Goal: Information Seeking & Learning: Learn about a topic

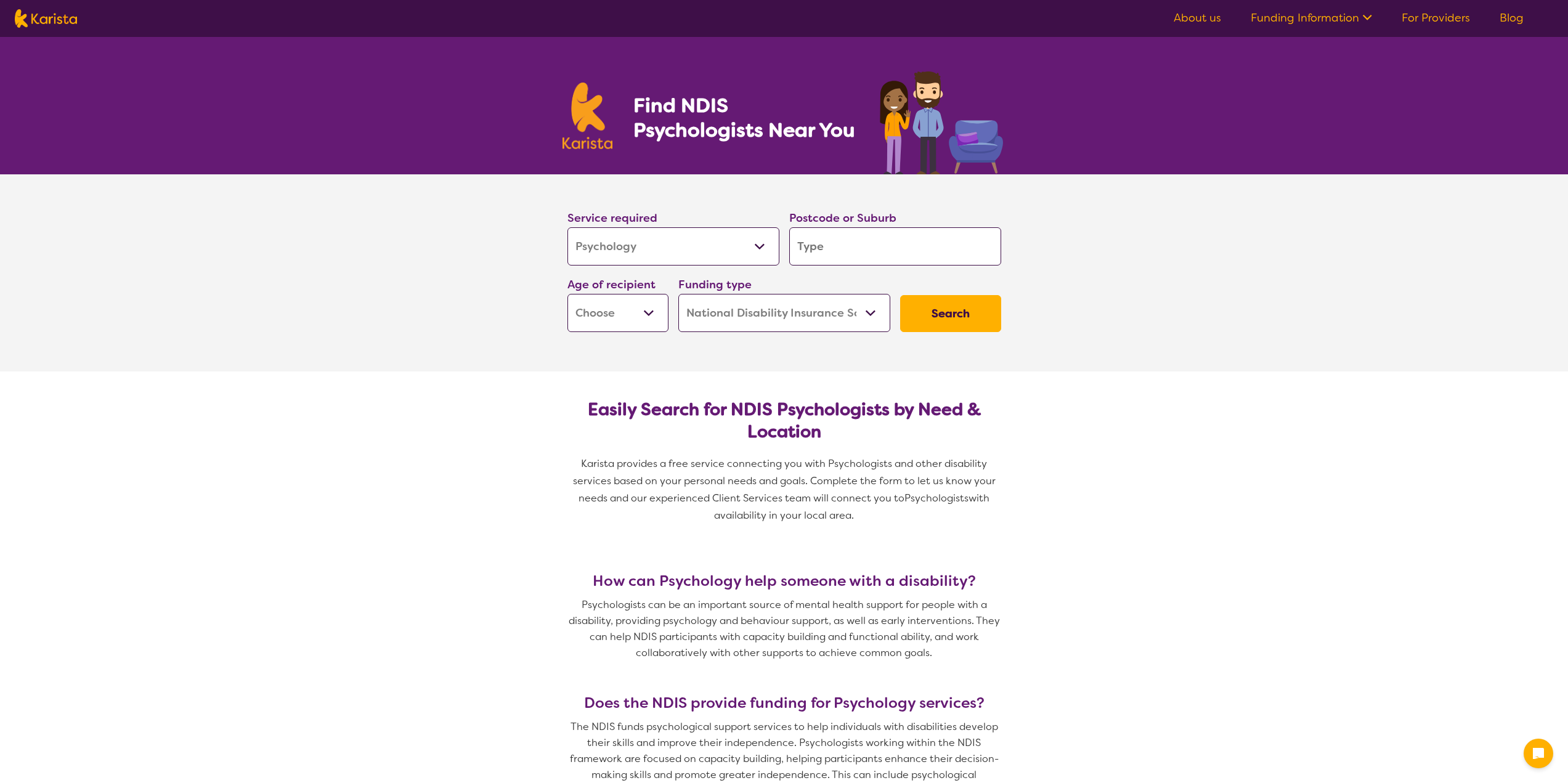
select select "Psychology"
select select "NDIS"
select select "Psychology"
select select "NDIS"
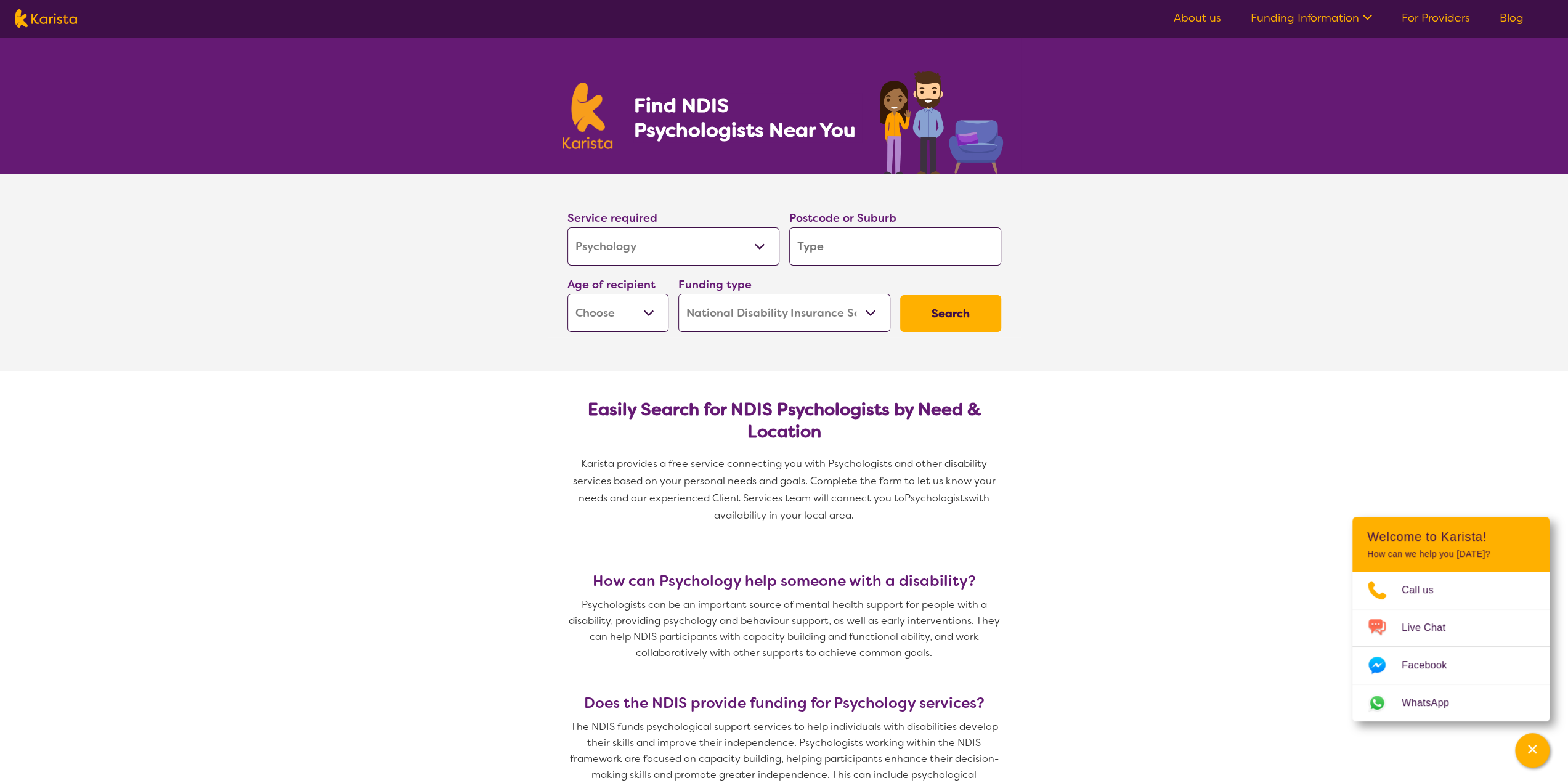
click at [856, 233] on input "search" at bounding box center [895, 246] width 212 height 38
type input "4"
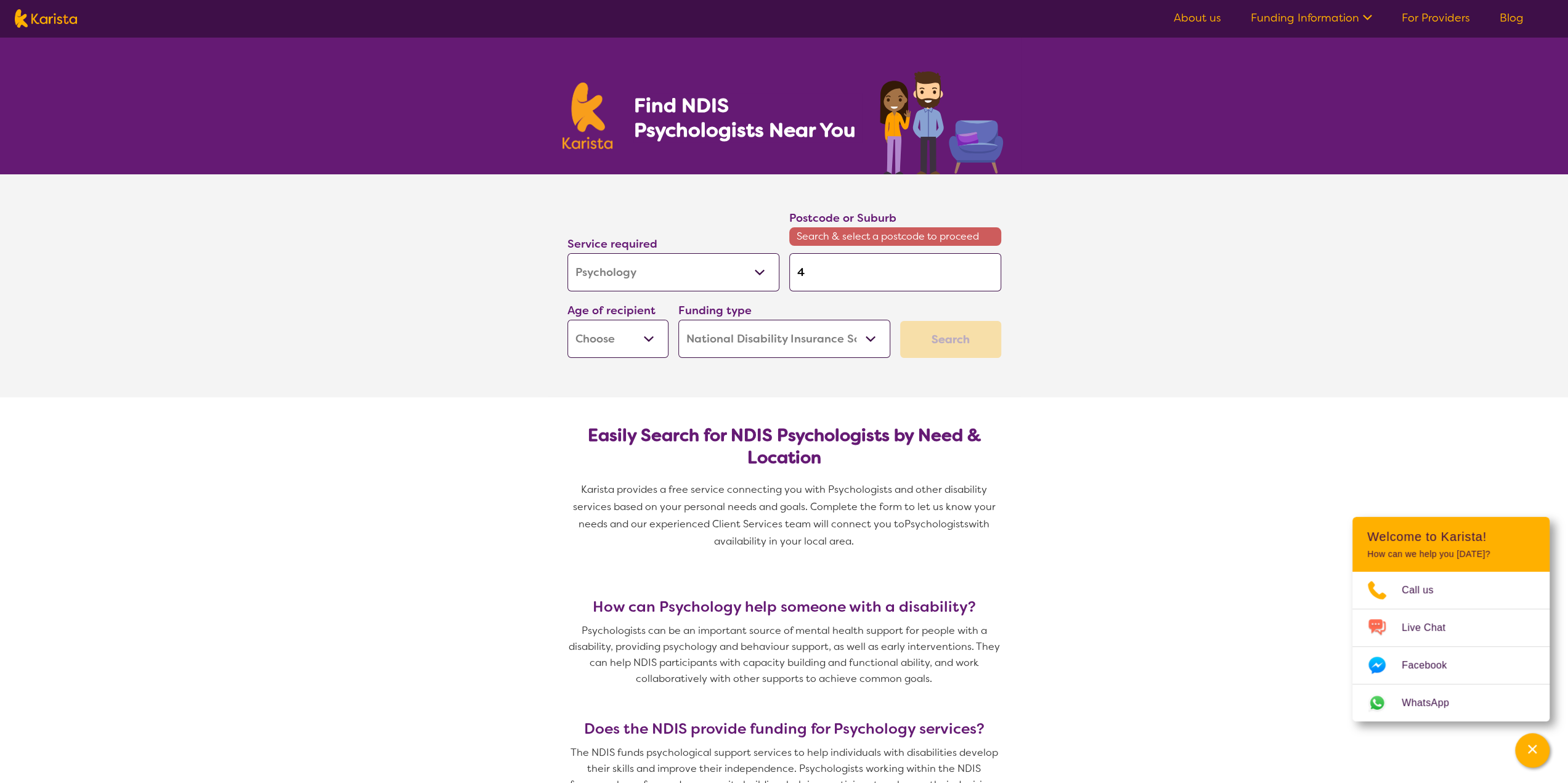
type input "40"
type input "406"
type input "4066"
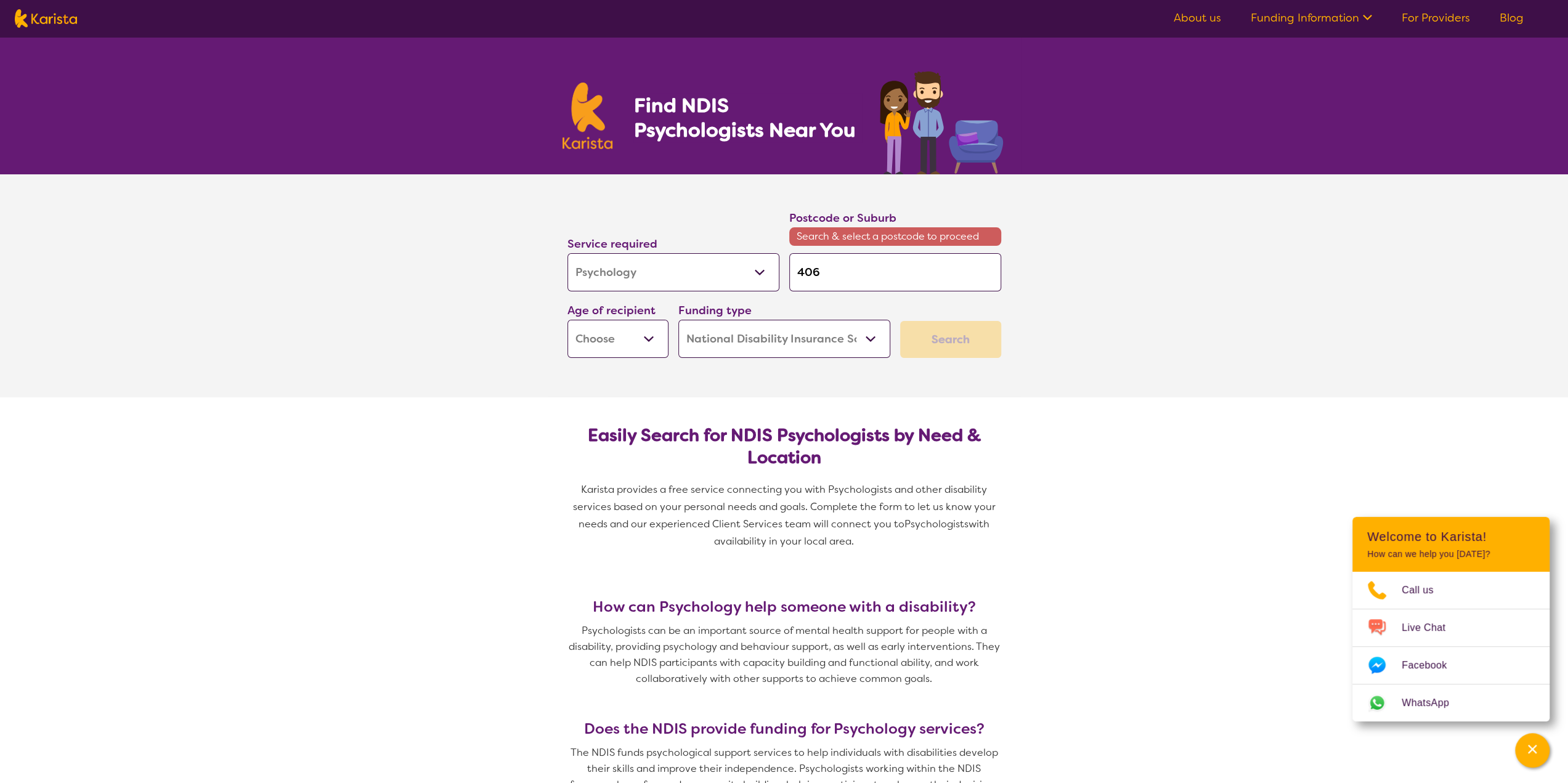
type input "4066"
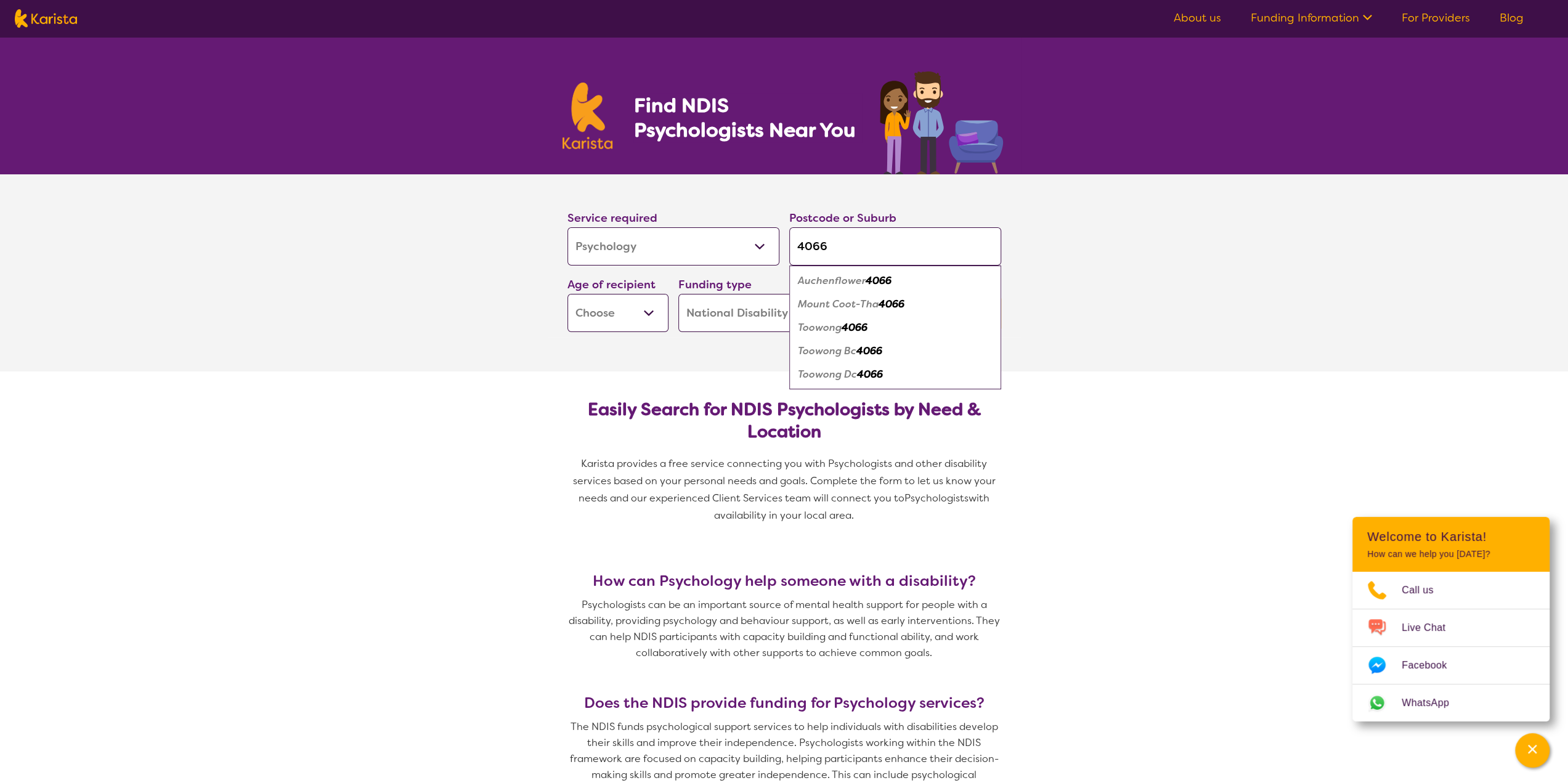
type input "4066"
click at [822, 328] on em "Toowong" at bounding box center [819, 327] width 44 height 13
click at [650, 309] on select "Early Childhood - 0 to 9 Child - 10 to 11 Adolescent - 12 to 17 Adult - 18 to 6…" at bounding box center [618, 312] width 102 height 38
select select "AD"
click at [567, 294] on select "Early Childhood - 0 to 9 Child - 10 to 11 Adolescent - 12 to 17 Adult - 18 to 6…" at bounding box center [618, 312] width 102 height 38
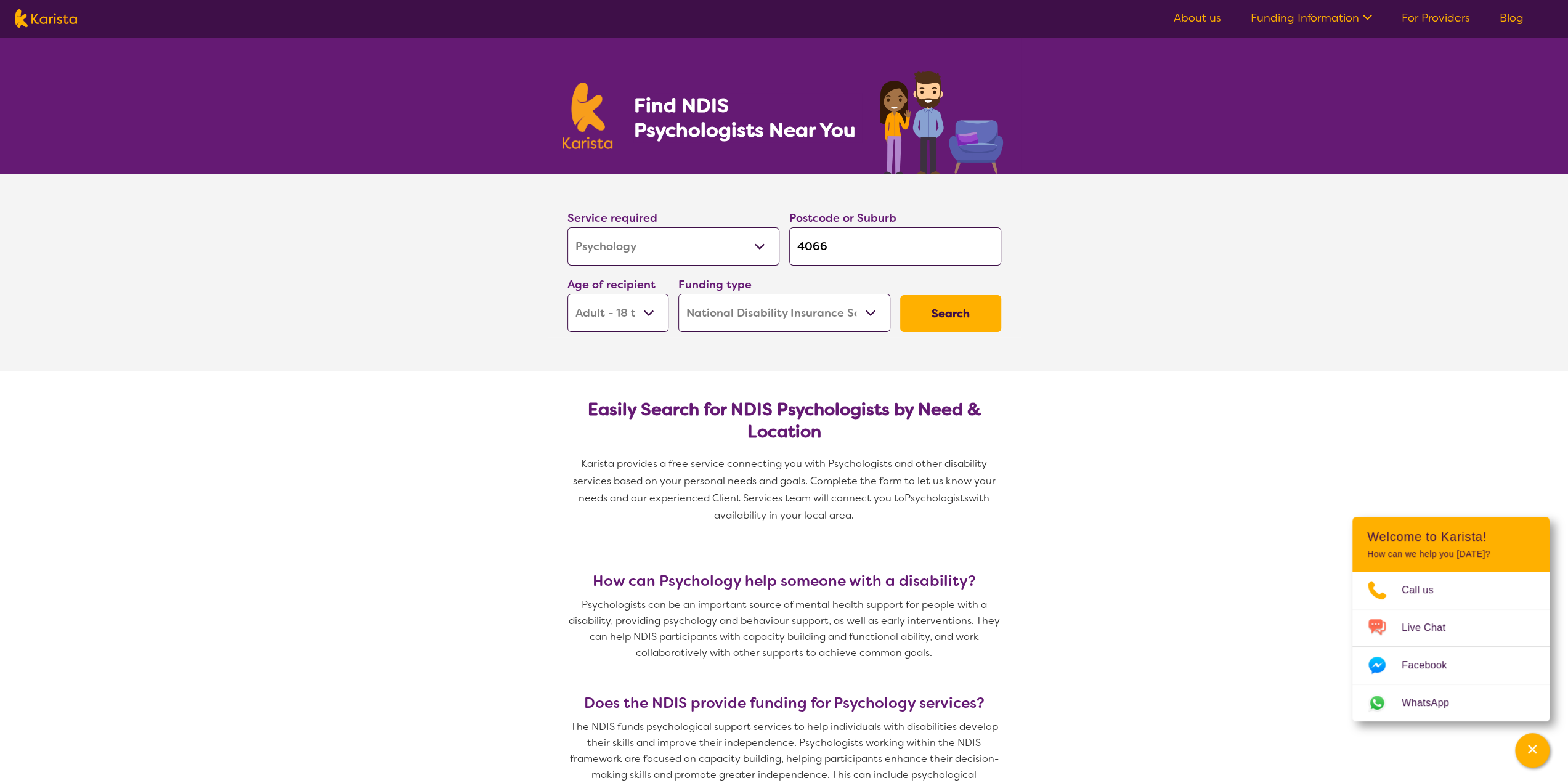
select select "AD"
click at [868, 309] on select "Home Care Package (HCP) National Disability Insurance Scheme (NDIS) I don't know" at bounding box center [784, 312] width 212 height 38
click at [679, 294] on select "Home Care Package (HCP) National Disability Insurance Scheme (NDIS) I don't know" at bounding box center [784, 312] width 212 height 38
click at [935, 313] on button "Search" at bounding box center [951, 313] width 102 height 37
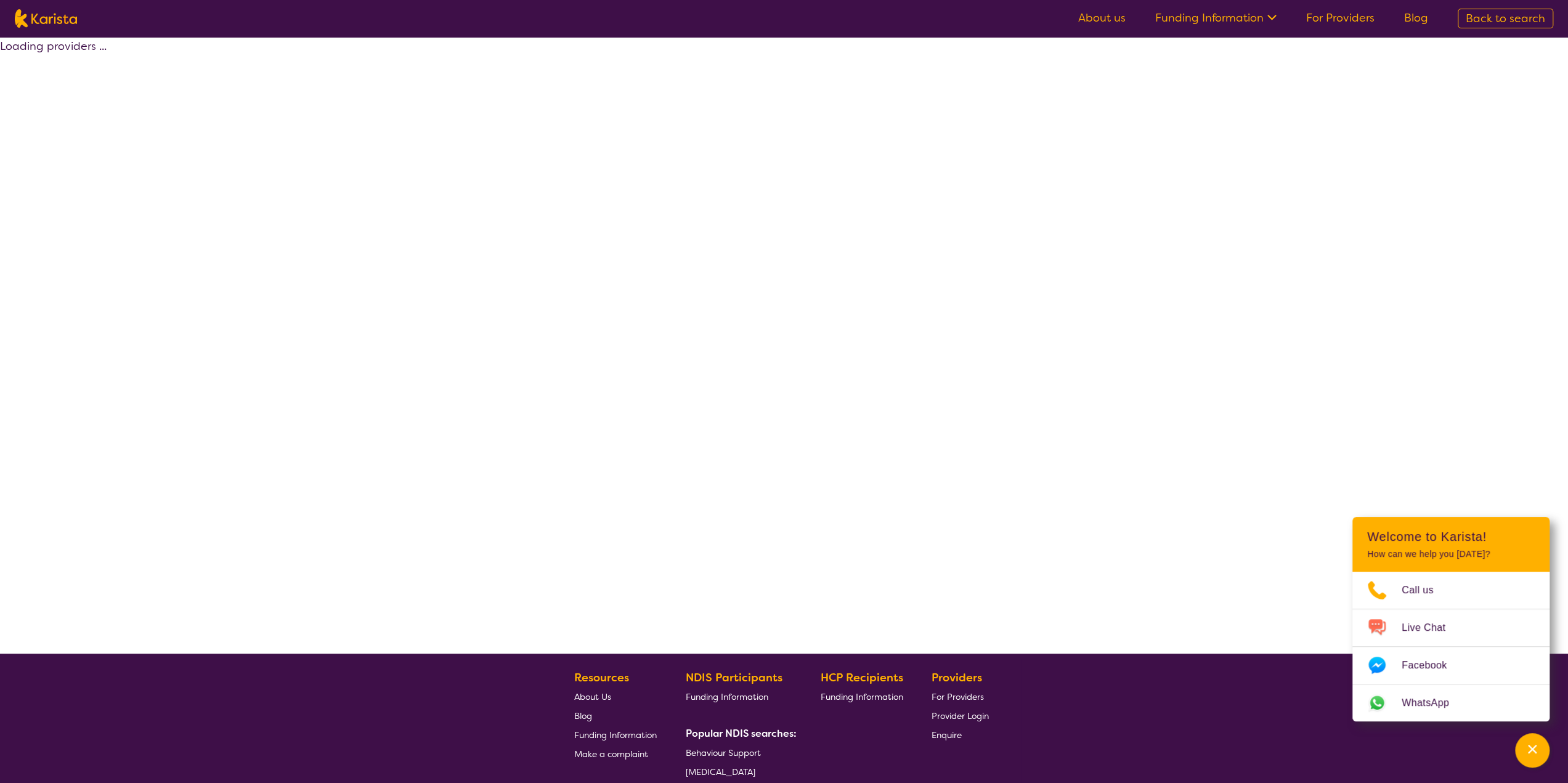
select select "by_score"
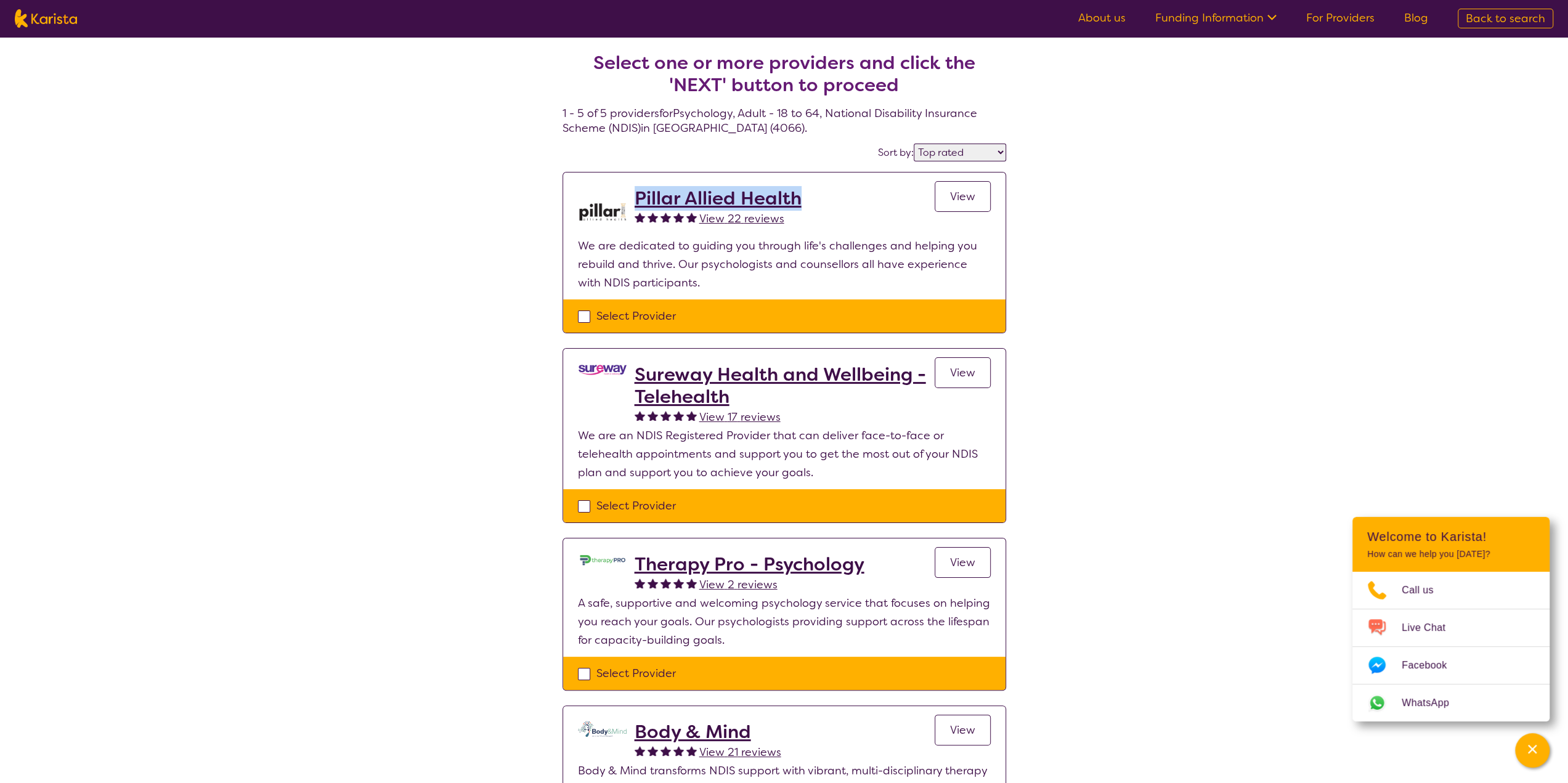
drag, startPoint x: 809, startPoint y: 196, endPoint x: 636, endPoint y: 208, distance: 173.4
click at [636, 208] on div "Pillar Allied Health View 22 reviews View" at bounding box center [812, 212] width 356 height 49
copy h2 "Pillar Allied Health"
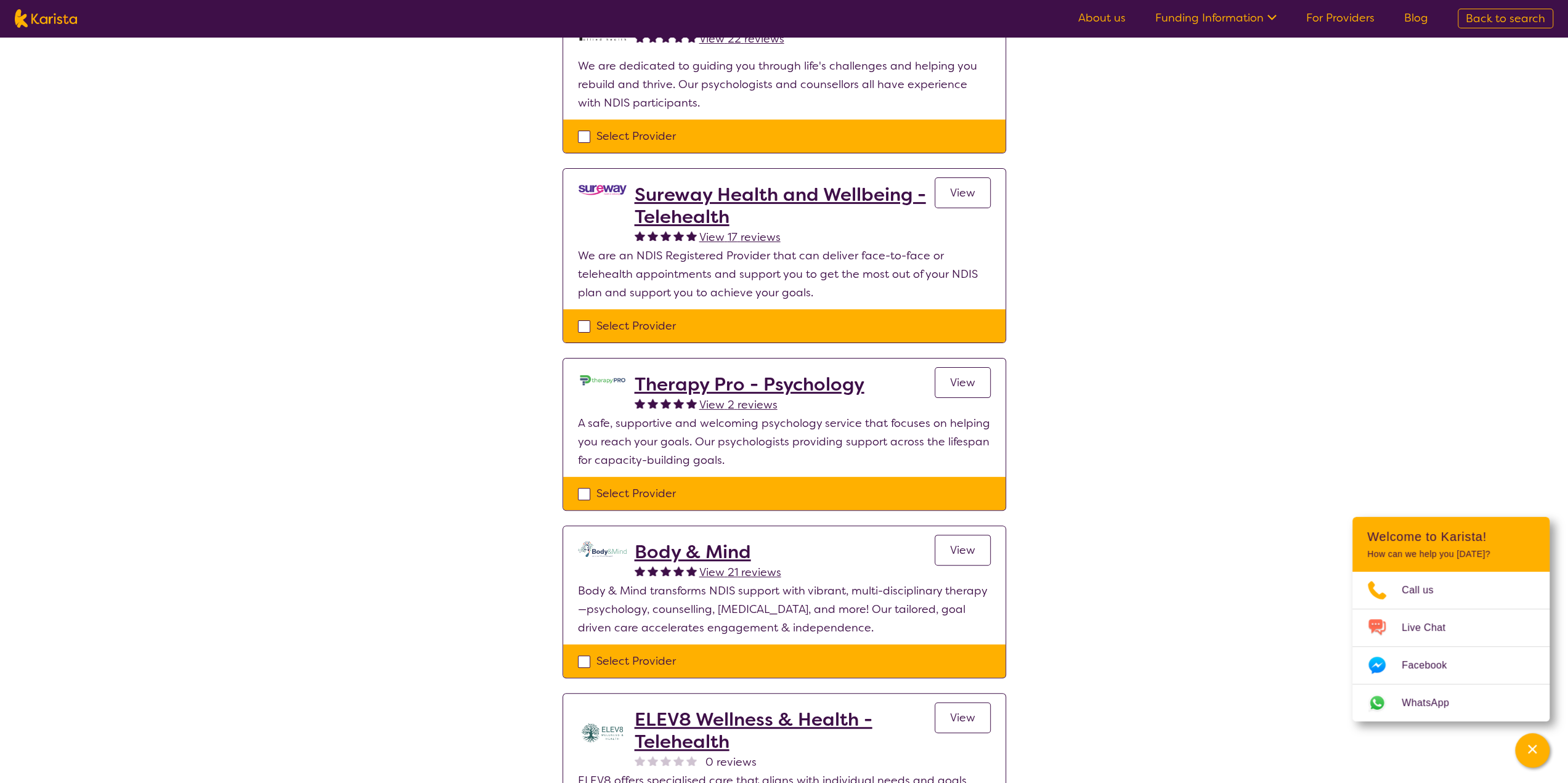
scroll to position [185, 0]
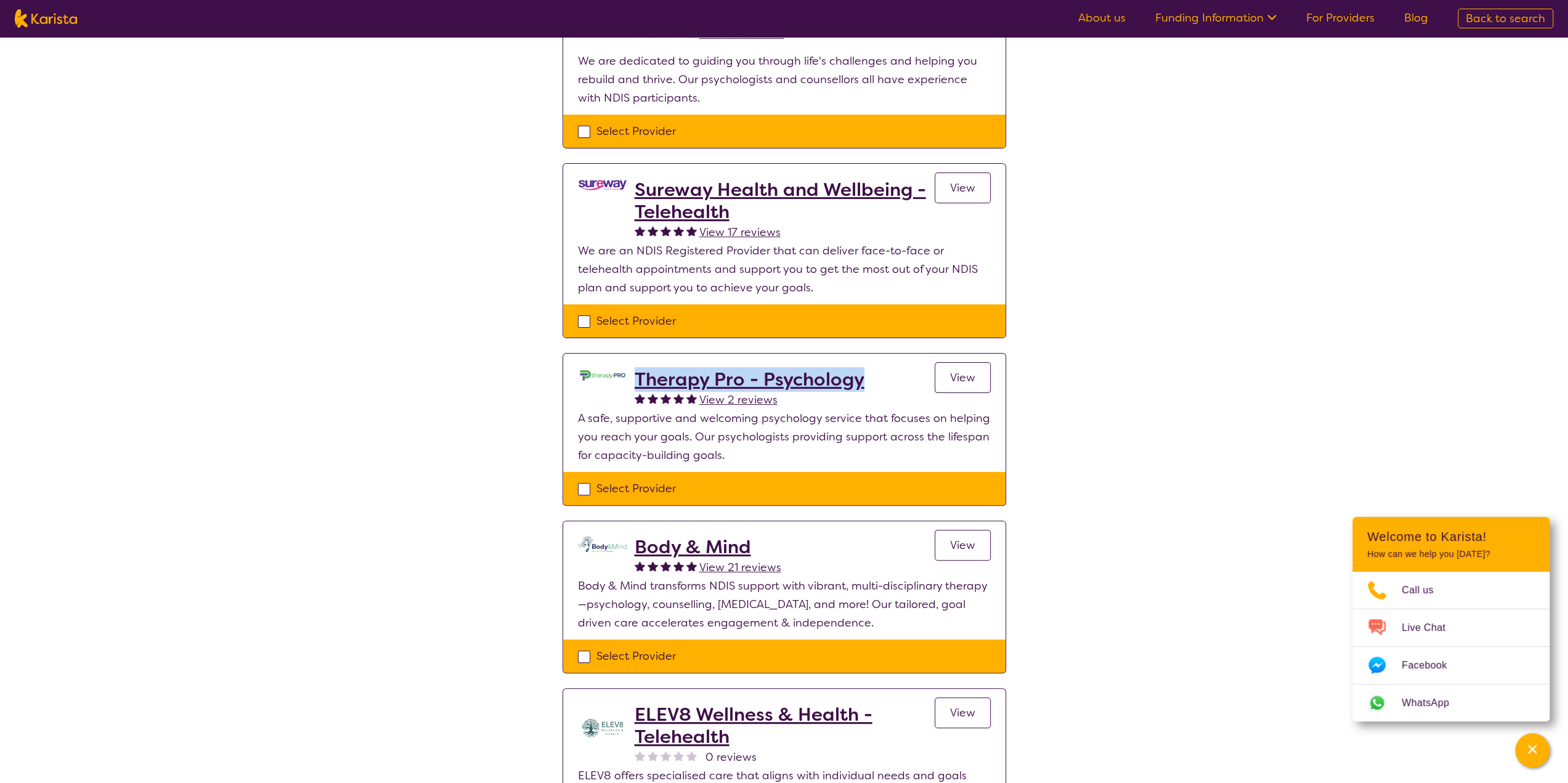
drag, startPoint x: 874, startPoint y: 378, endPoint x: 637, endPoint y: 379, distance: 237.0
click at [637, 379] on div "Therapy Pro - Psychology View 2 reviews View" at bounding box center [812, 389] width 356 height 41
copy h2 "Therapy Pro - Psychology"
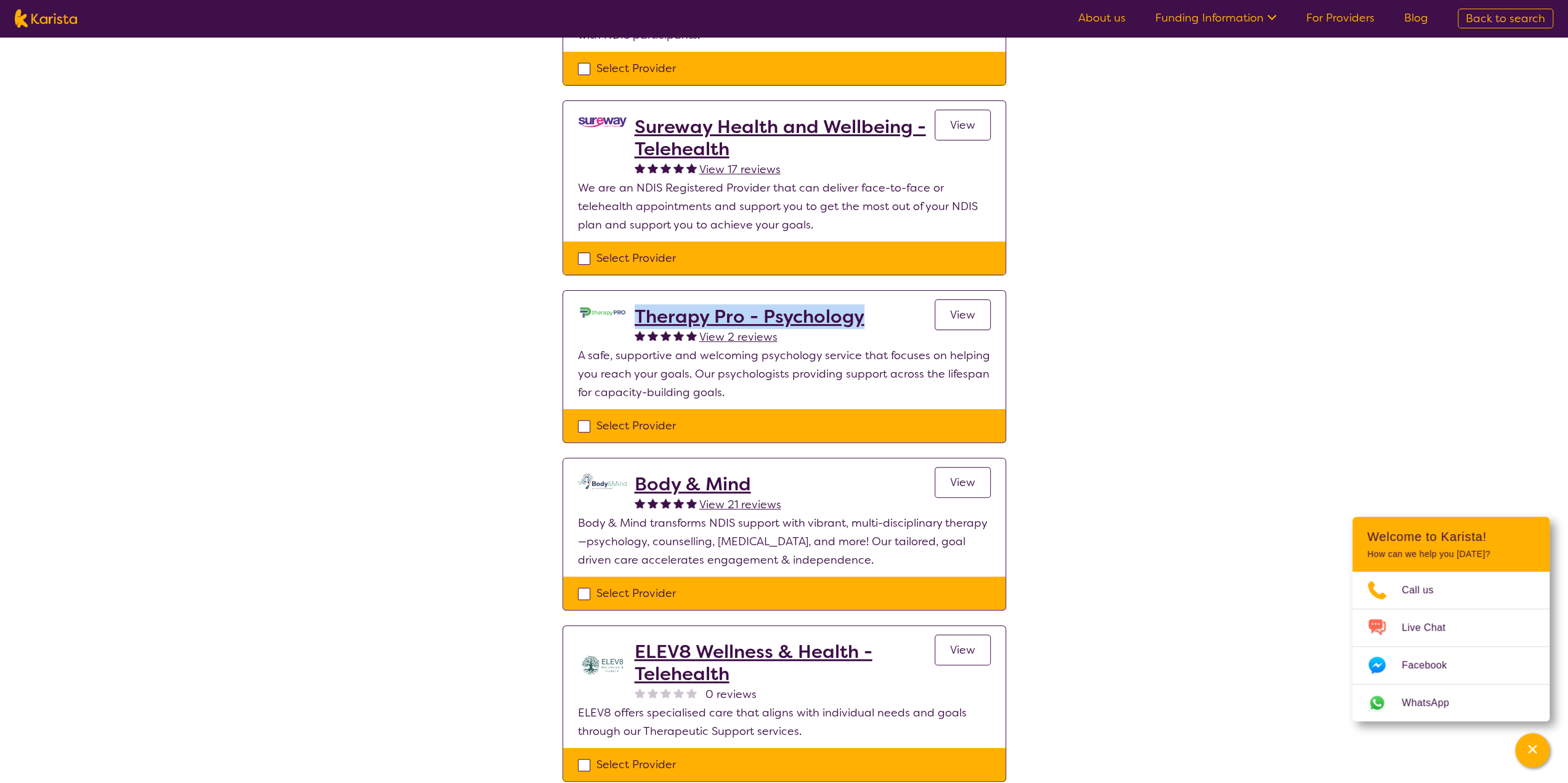
scroll to position [309, 0]
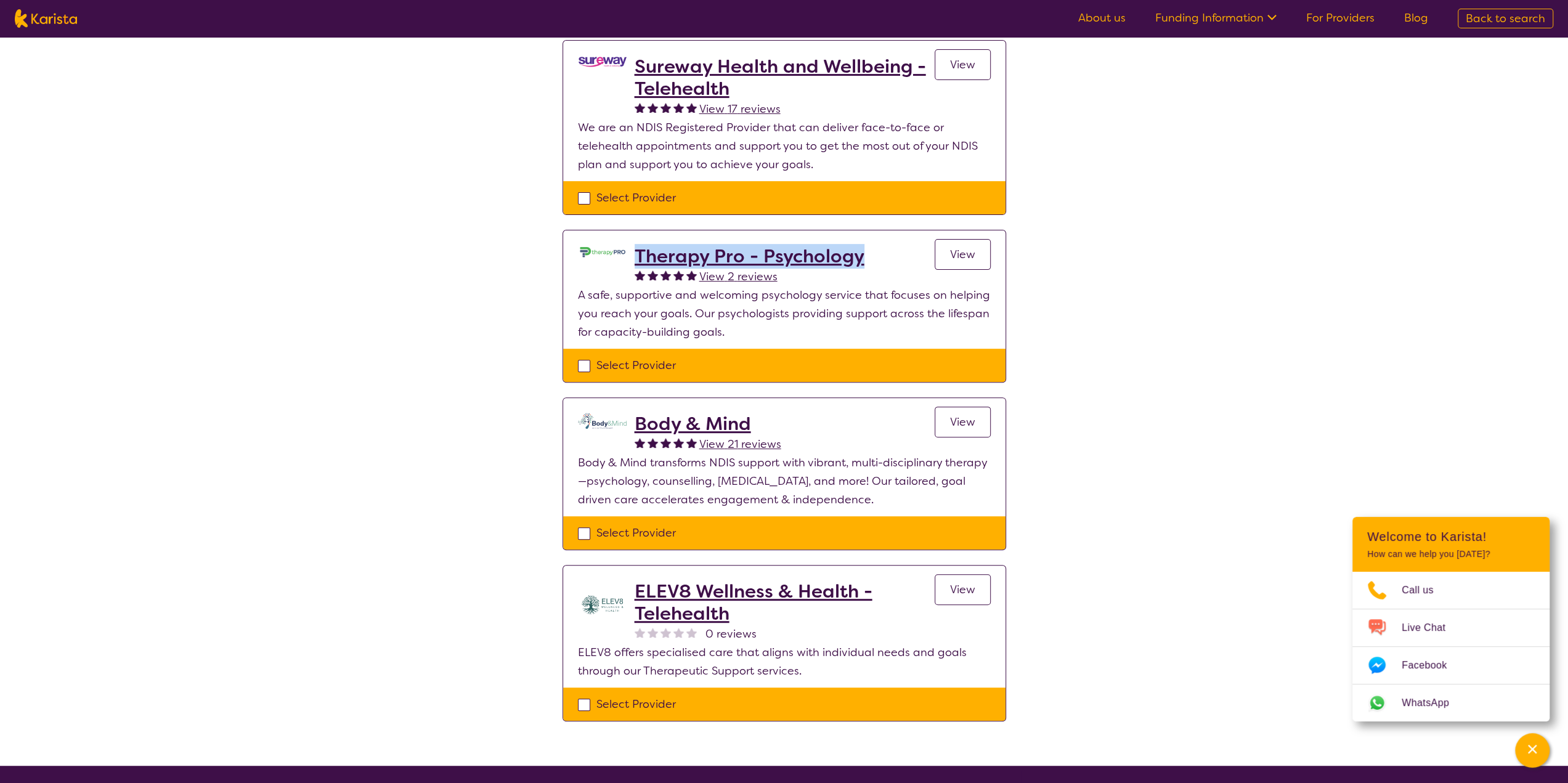
click at [967, 415] on span "View" at bounding box center [963, 422] width 25 height 15
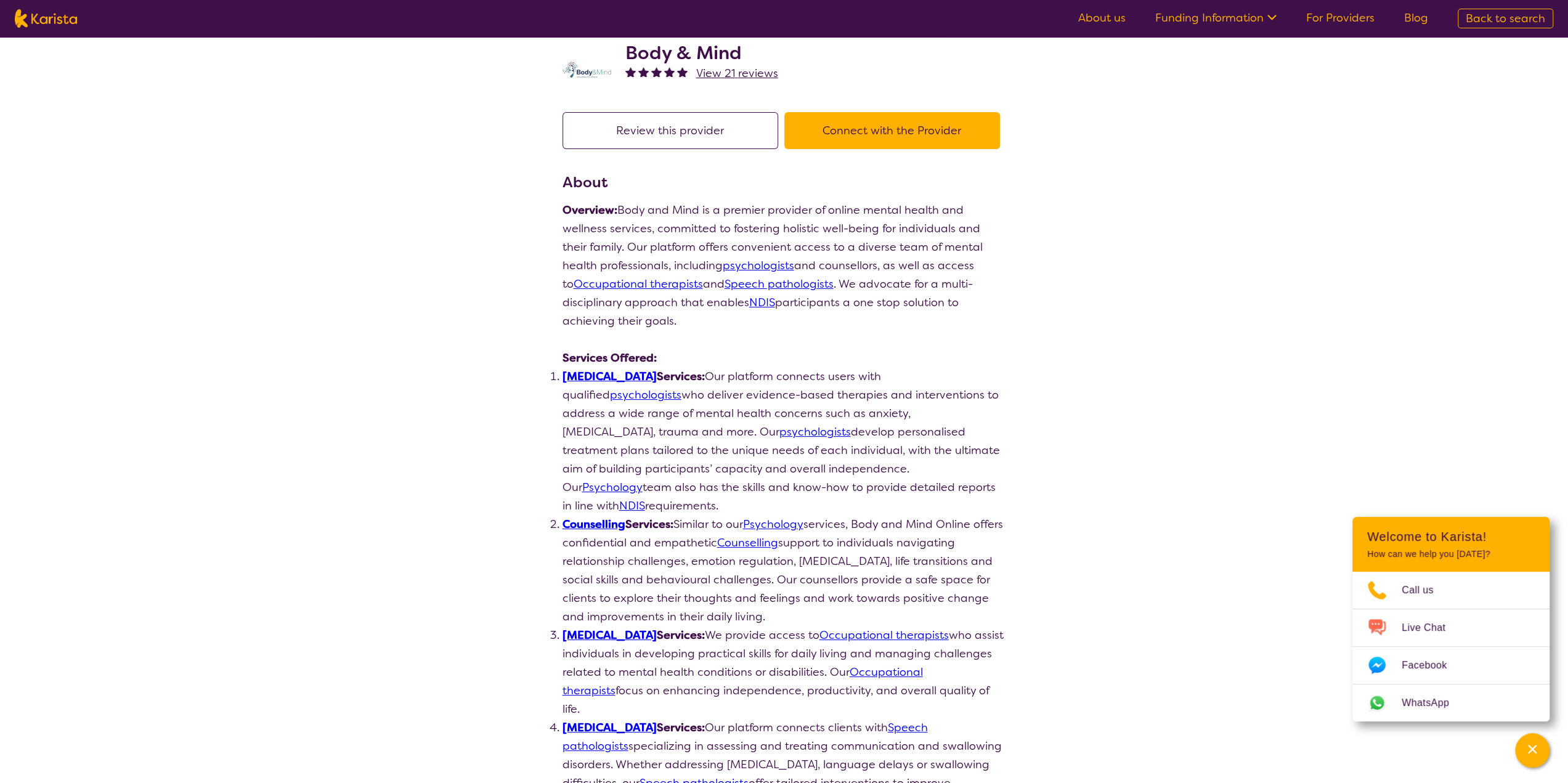
scroll to position [62, 0]
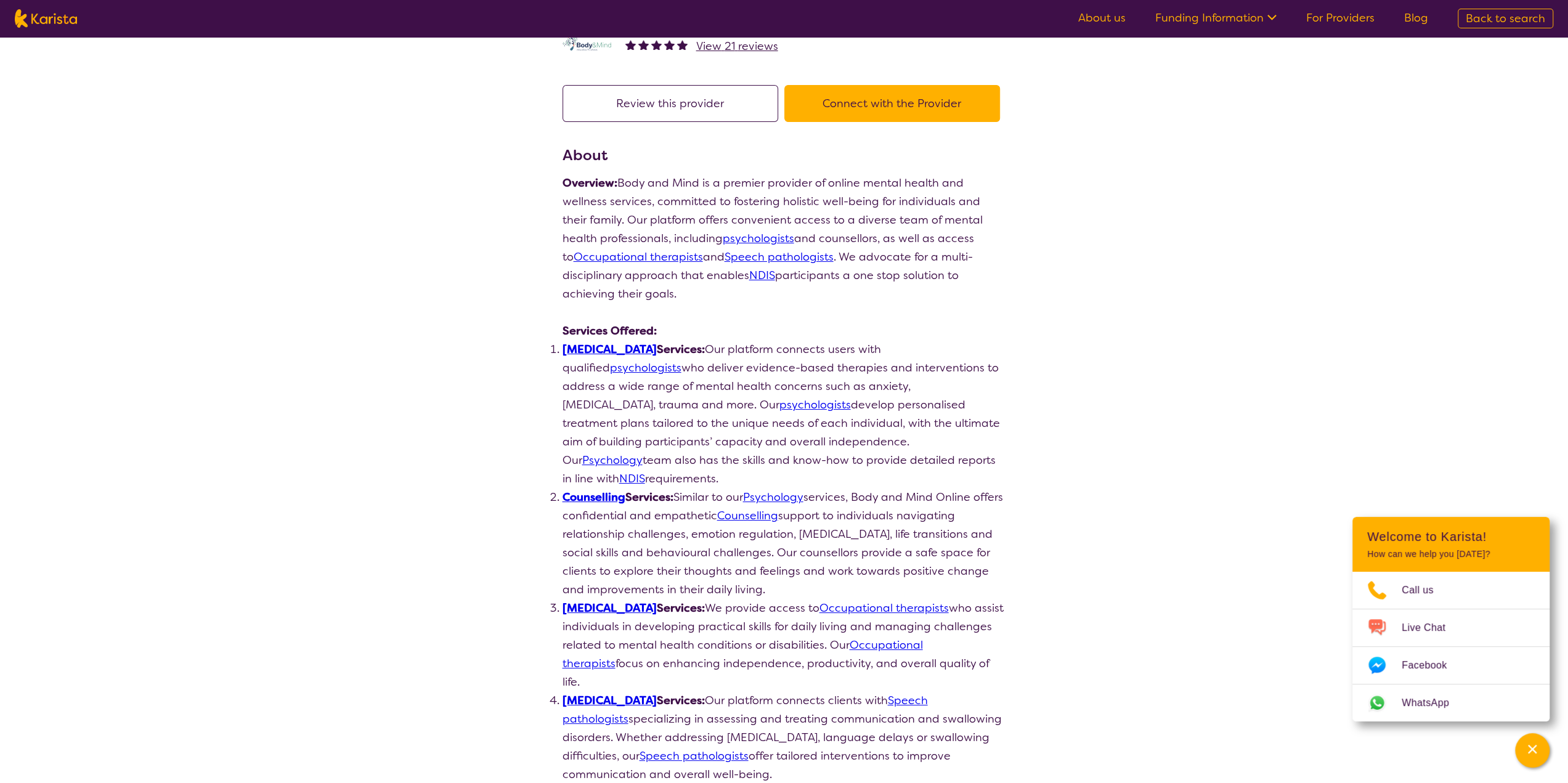
click at [598, 348] on link "Psychologist" at bounding box center [609, 349] width 95 height 15
select select "by_score"
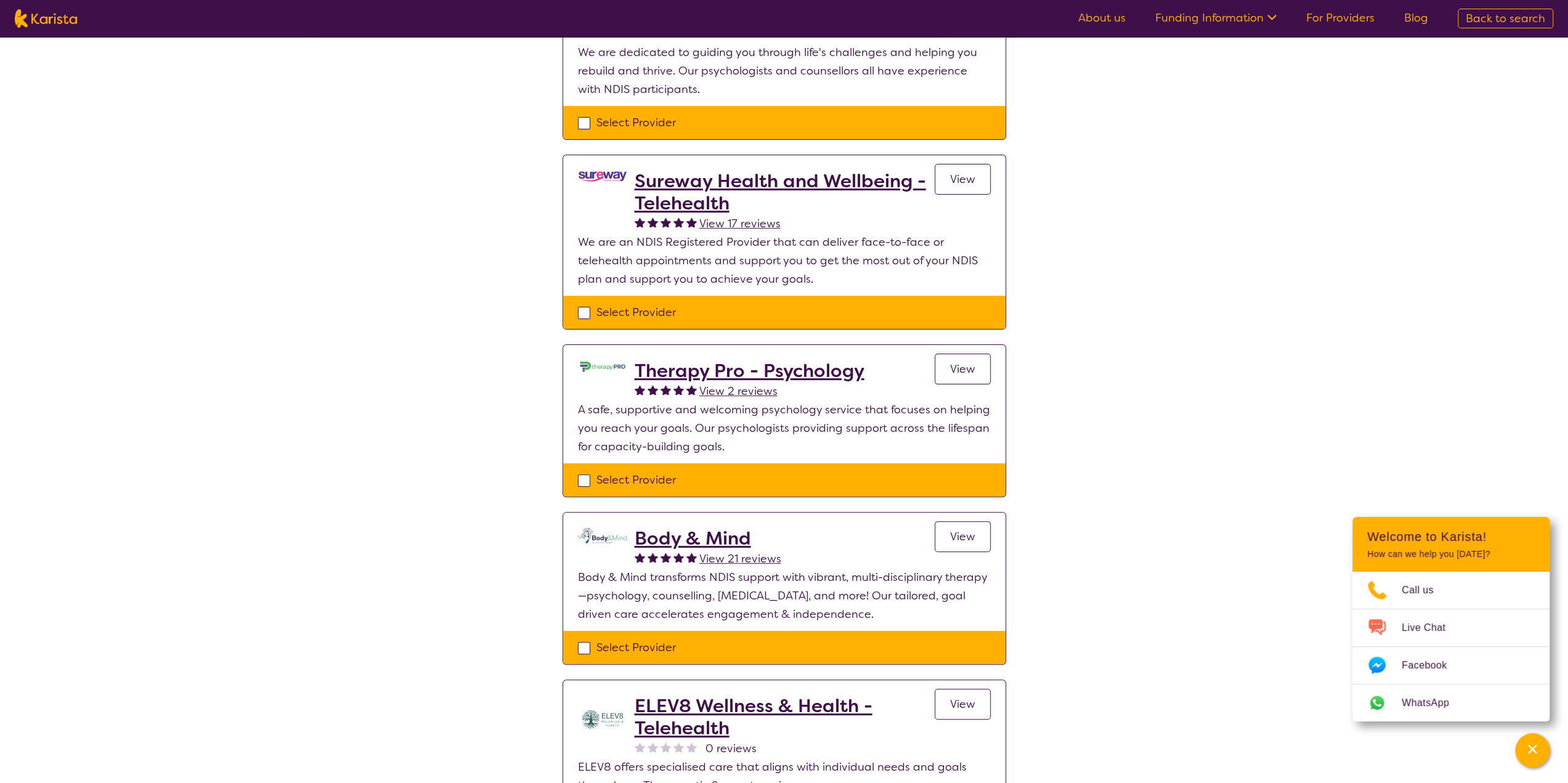
scroll to position [309, 0]
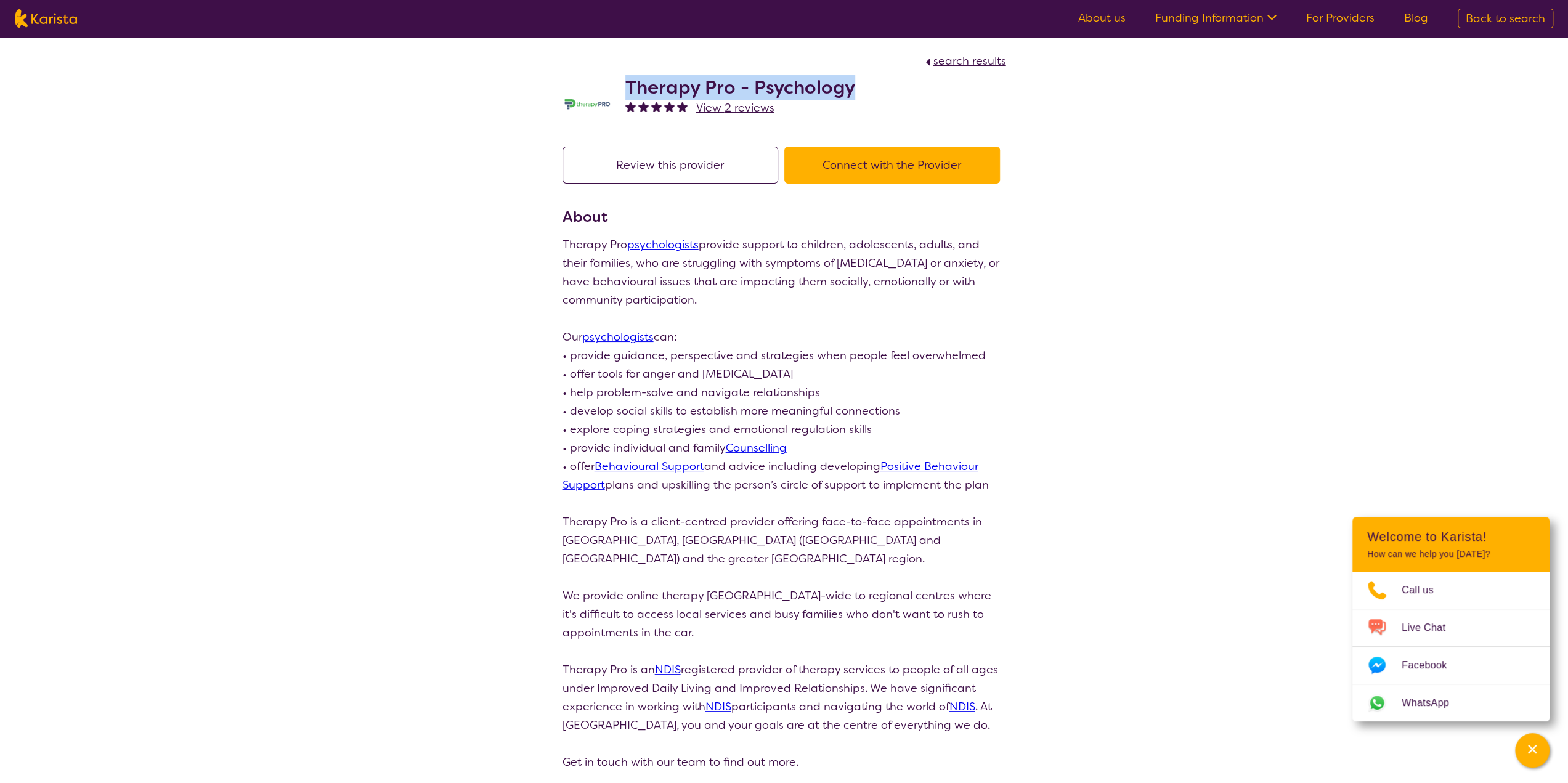
drag, startPoint x: 849, startPoint y: 87, endPoint x: 631, endPoint y: 83, distance: 218.0
click at [624, 88] on div "Therapy Pro - Psychology View 2 reviews" at bounding box center [784, 101] width 443 height 62
copy h2 "Therapy Pro - Psychology"
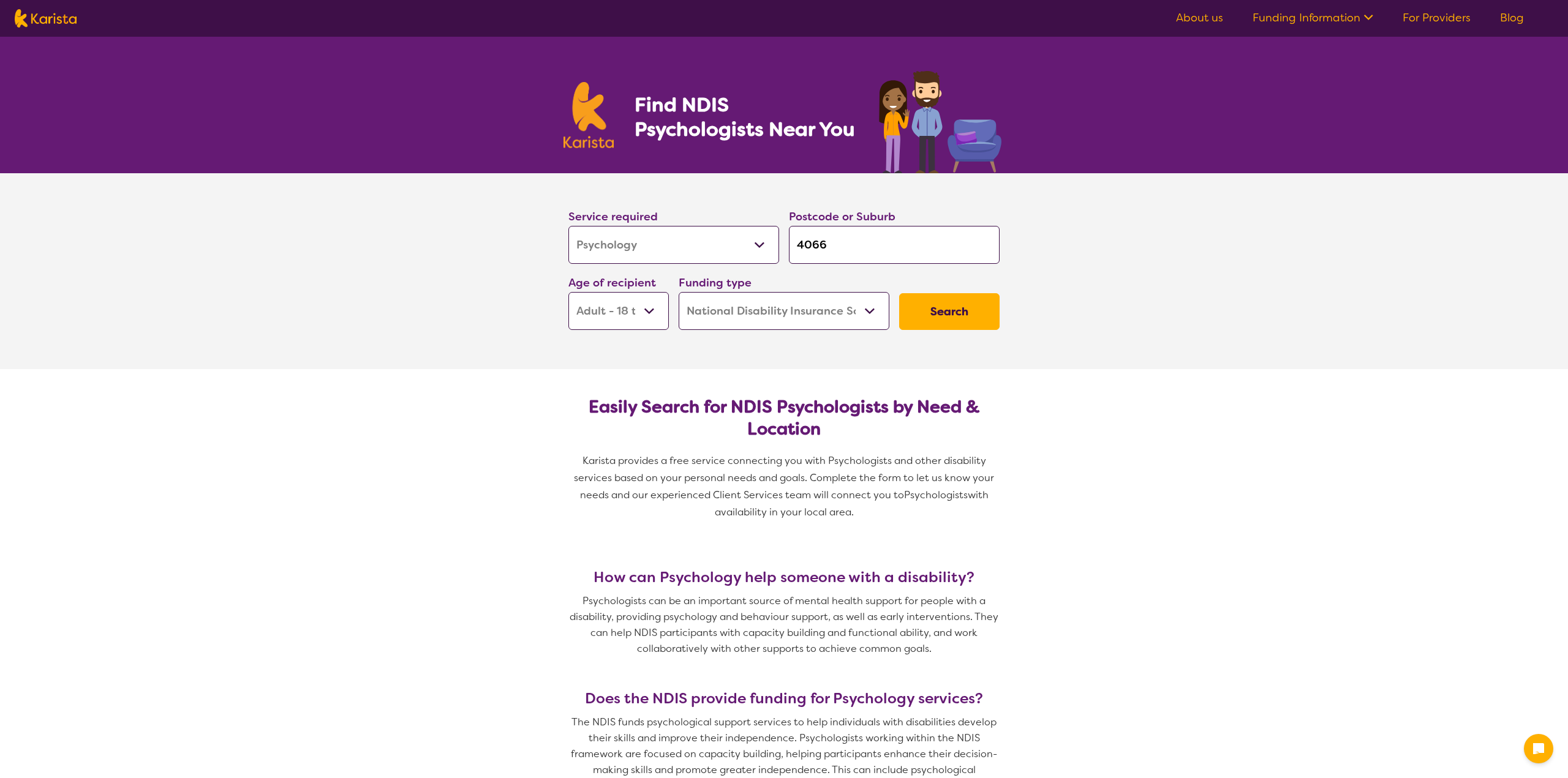
select select "Psychology"
select select "AD"
select select "NDIS"
select select "Psychology"
select select "AD"
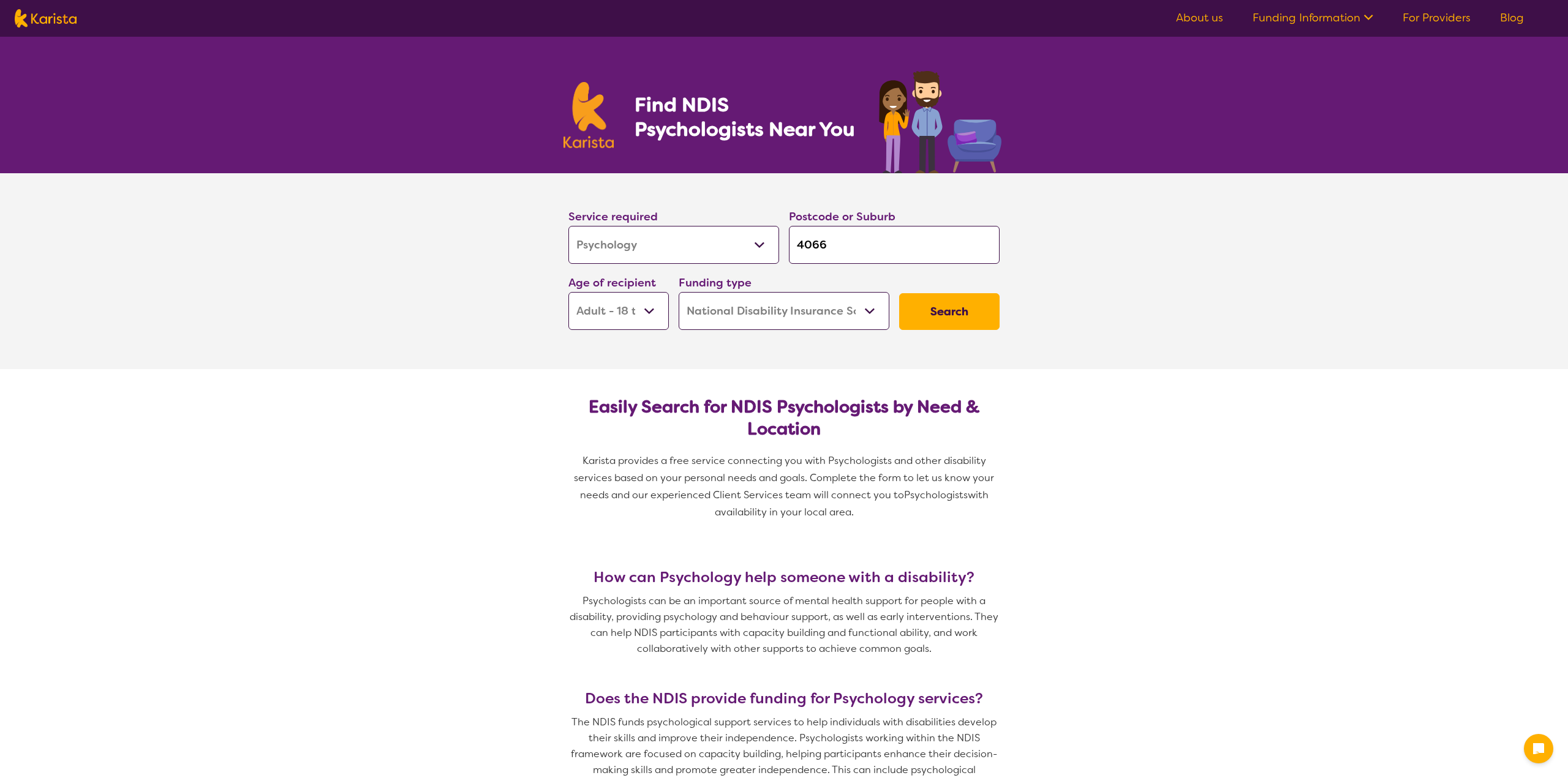
select select "NDIS"
